Goal: Task Accomplishment & Management: Manage account settings

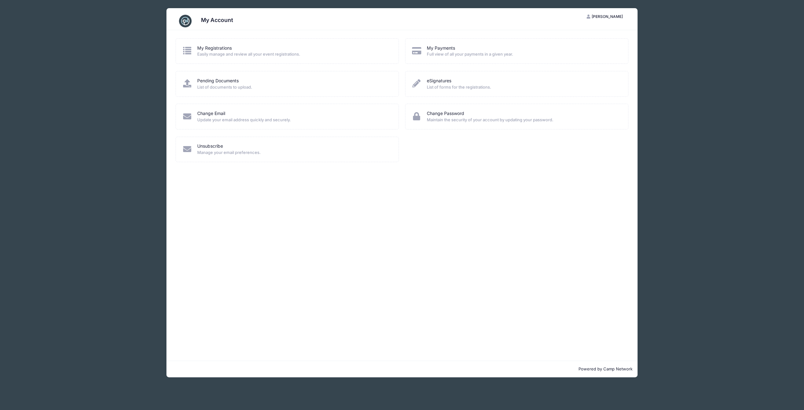
click at [183, 49] on icon at bounding box center [187, 50] width 10 height 8
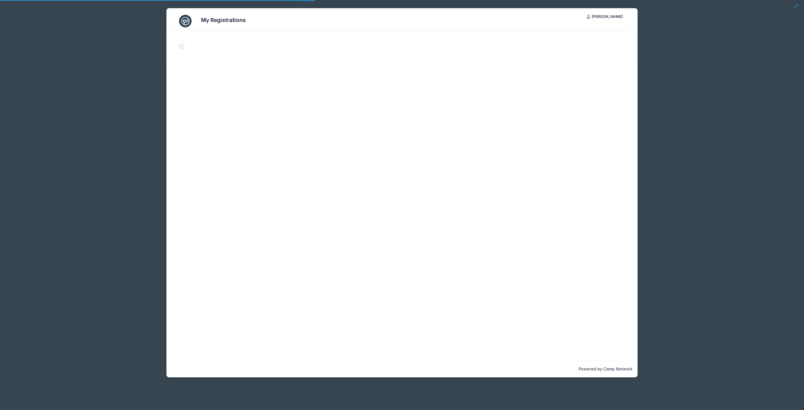
select select "50"
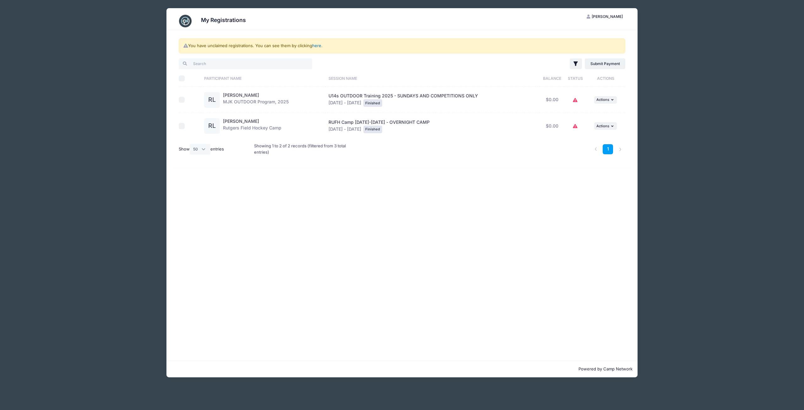
click at [318, 46] on link "here" at bounding box center [316, 45] width 9 height 5
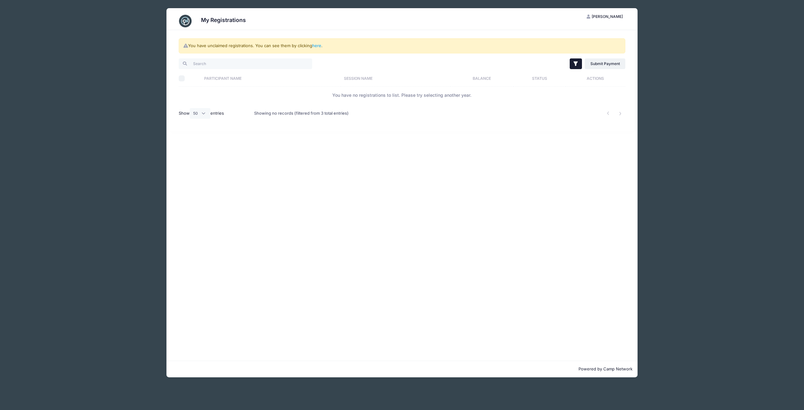
click at [578, 65] on icon "button" at bounding box center [575, 64] width 6 height 6
click at [602, 44] on div "You have unclaimed registrations. You can see them by clicking here ." at bounding box center [402, 45] width 447 height 15
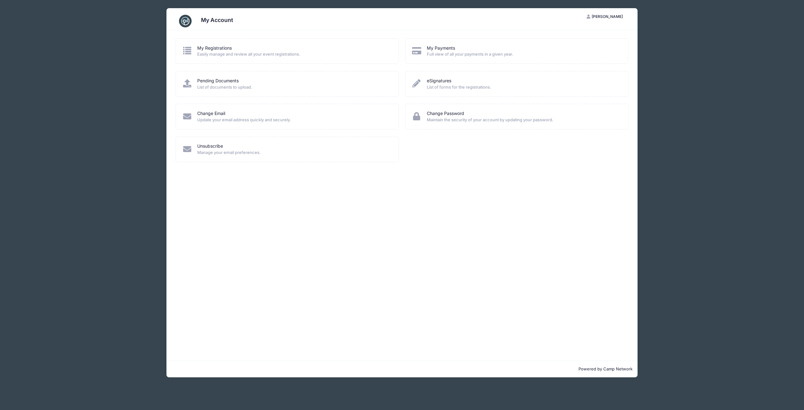
click at [592, 17] on icon "button" at bounding box center [589, 17] width 5 height 0
click at [188, 52] on icon at bounding box center [187, 50] width 10 height 8
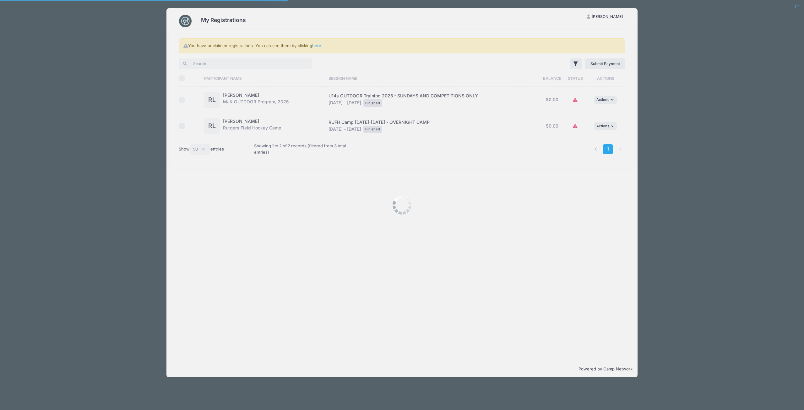
select select "50"
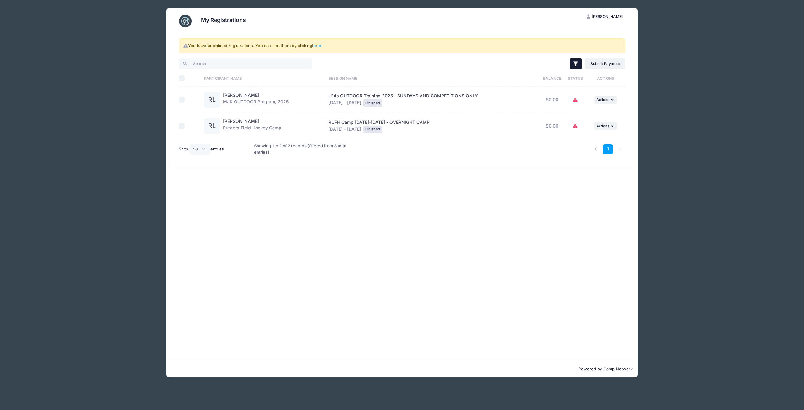
click at [574, 62] on icon "button" at bounding box center [575, 64] width 6 height 6
click at [493, 145] on input "Unclaimed Registrations" at bounding box center [490, 145] width 7 height 7
checkbox input "true"
click at [492, 128] on div "Current Registrations Past Registratations Pending Registrations Unclaimed Regi…" at bounding box center [531, 125] width 88 height 47
click at [492, 133] on input "Pending Registrations" at bounding box center [490, 131] width 7 height 7
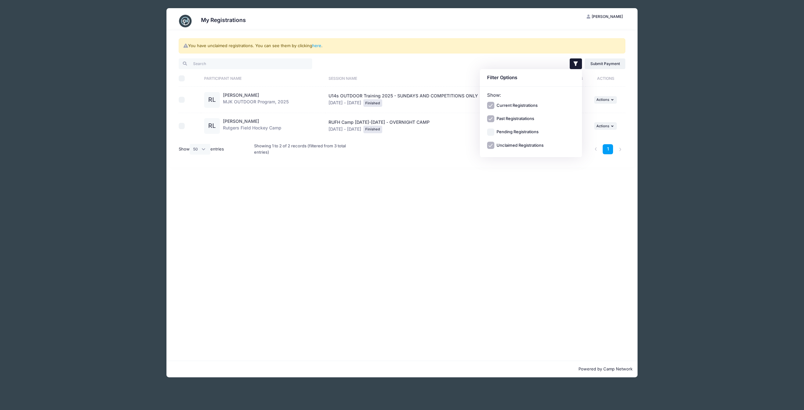
checkbox input "true"
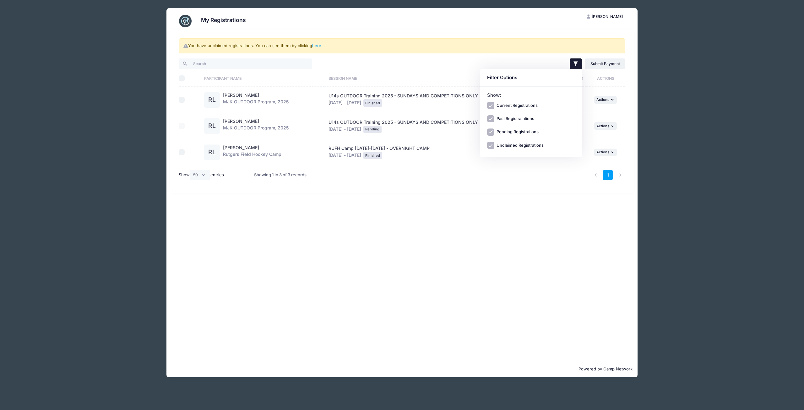
click at [480, 169] on div "1" at bounding box center [496, 175] width 264 height 20
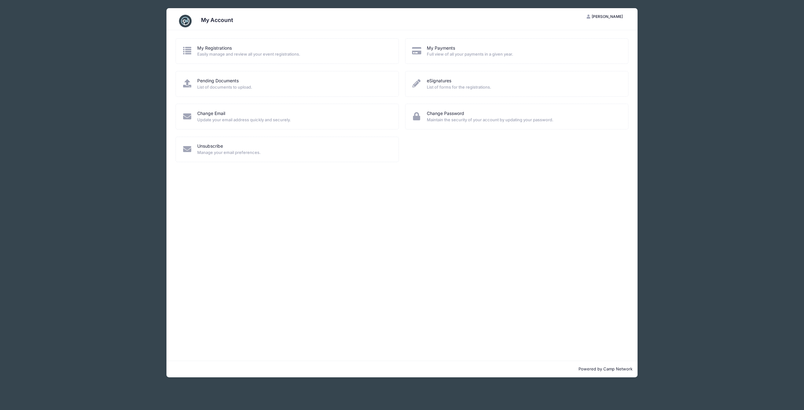
click at [186, 49] on icon at bounding box center [187, 50] width 10 height 8
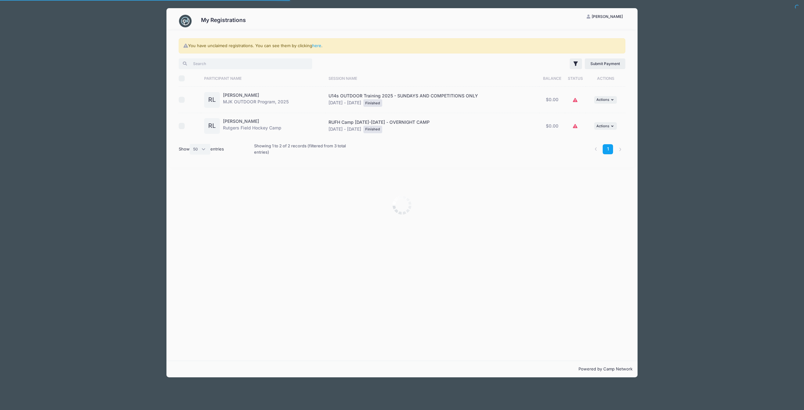
select select "50"
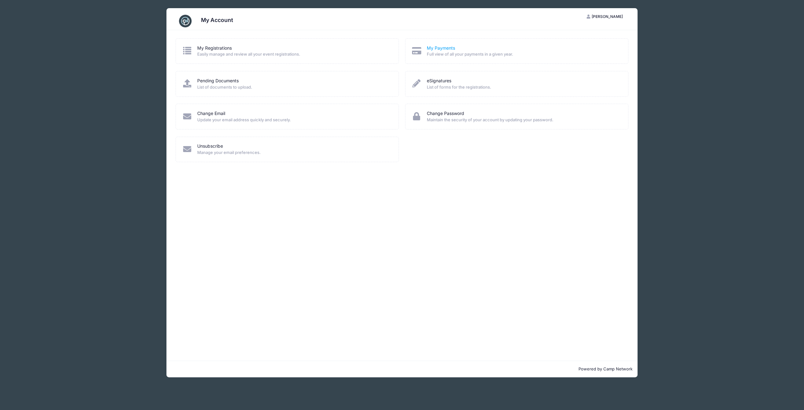
click at [441, 46] on link "My Payments" at bounding box center [441, 48] width 28 height 7
click at [218, 81] on link "Pending Documents" at bounding box center [217, 81] width 41 height 7
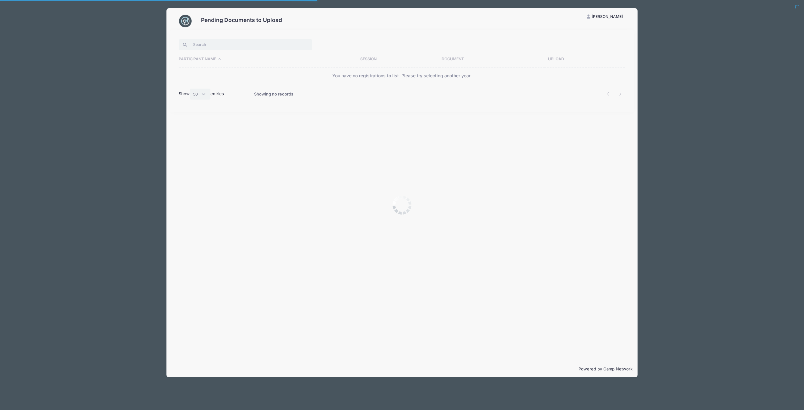
select select "50"
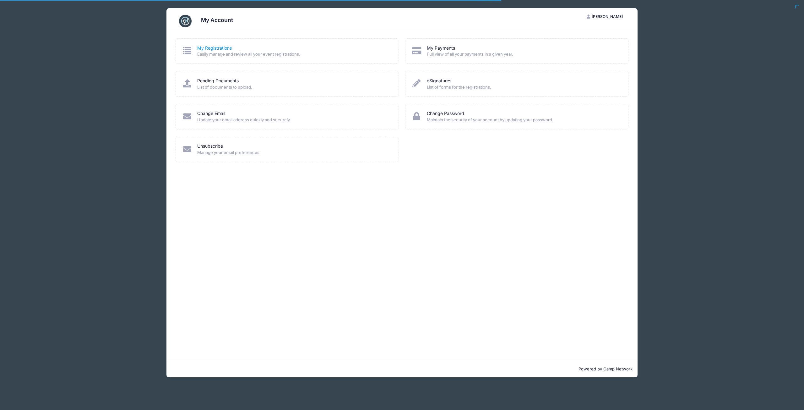
click at [217, 47] on link "My Registrations" at bounding box center [214, 48] width 35 height 7
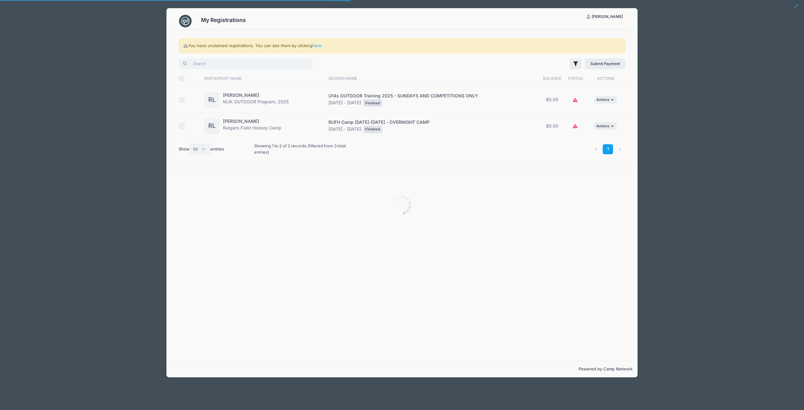
select select "50"
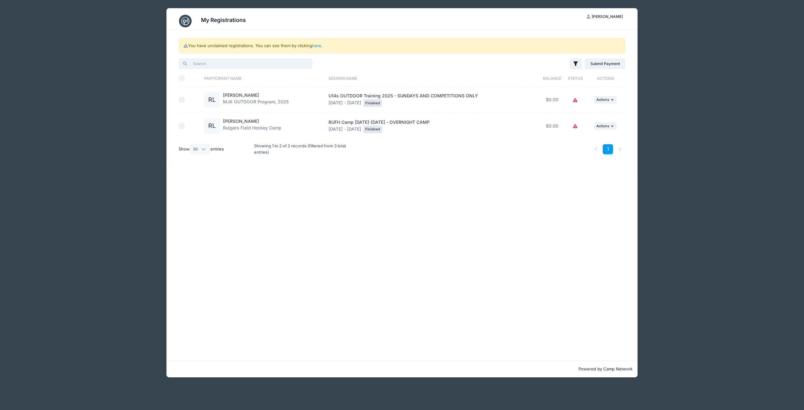
click at [218, 62] on input "search" at bounding box center [245, 63] width 133 height 11
